Goal: Information Seeking & Learning: Learn about a topic

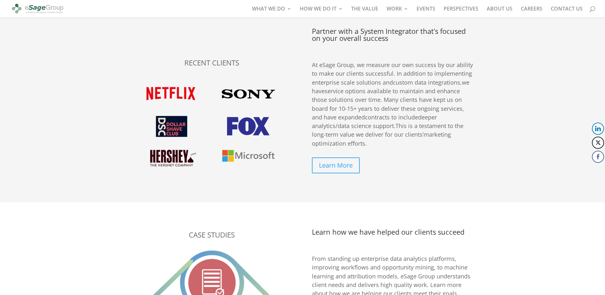
scroll to position [957, 0]
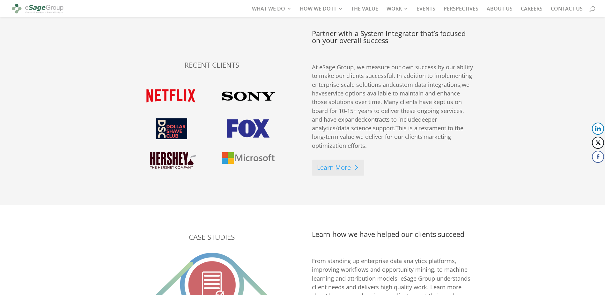
click at [344, 168] on link "Learn More" at bounding box center [338, 168] width 52 height 16
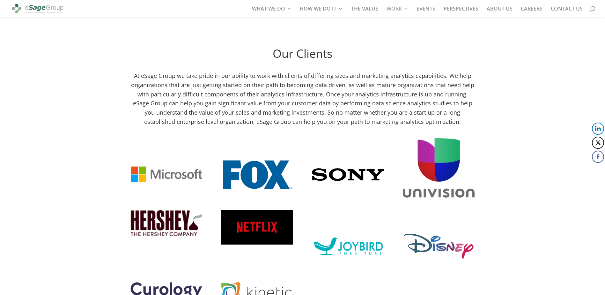
click at [520, 192] on div "Our Clients At eSage Group we take pride in our ability to work with clients of…" at bounding box center [302, 268] width 605 height 493
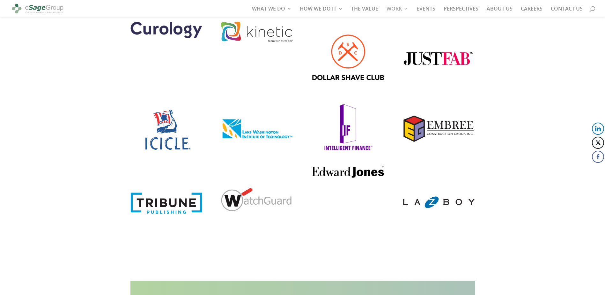
scroll to position [1484, 0]
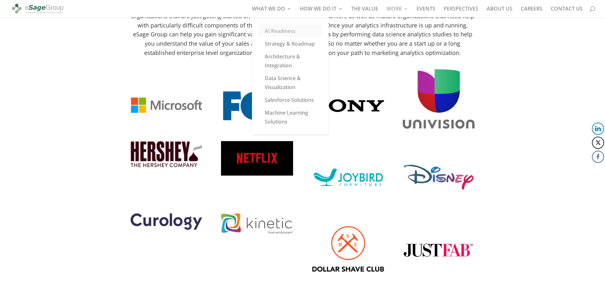
click at [277, 29] on link "AI Readiness" at bounding box center [290, 31] width 64 height 13
